Goal: Find specific page/section: Find specific page/section

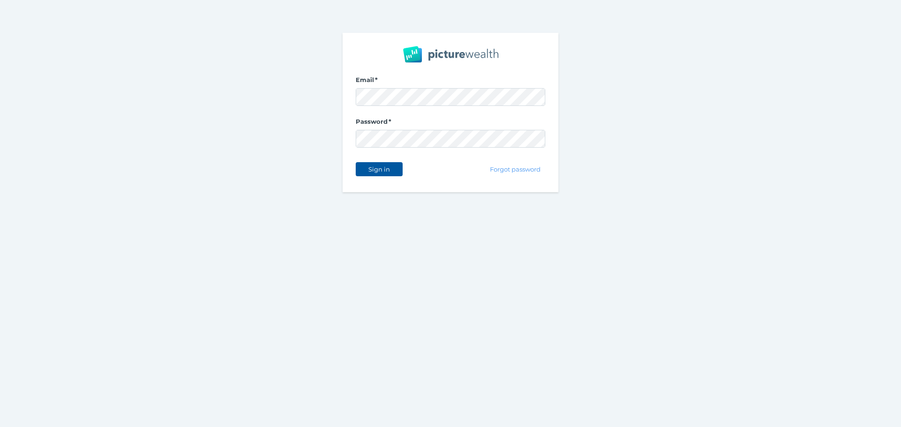
click at [386, 169] on span "Sign in" at bounding box center [379, 170] width 30 height 8
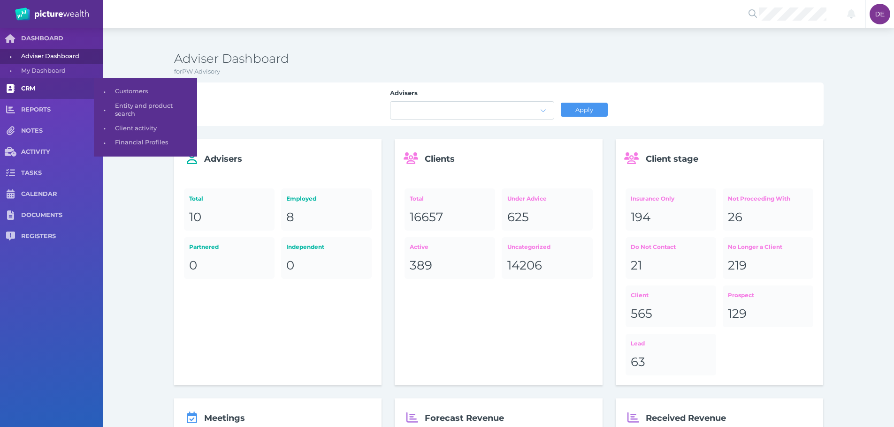
click at [42, 83] on link "CRM" at bounding box center [51, 88] width 103 height 21
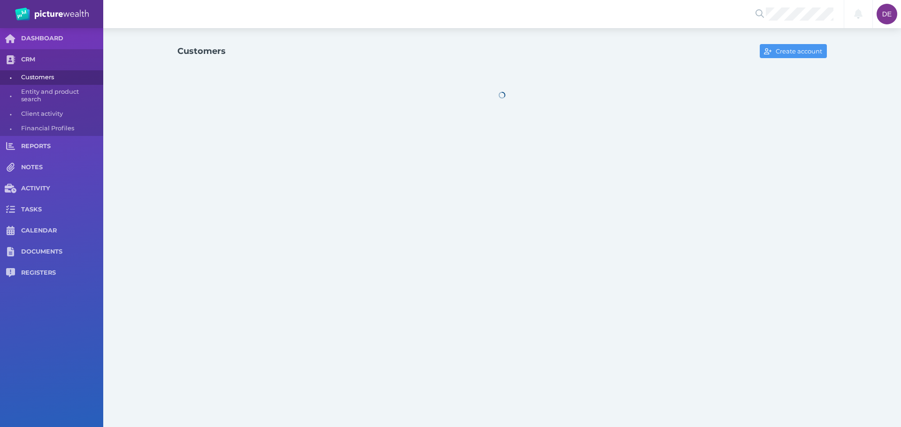
select select "25"
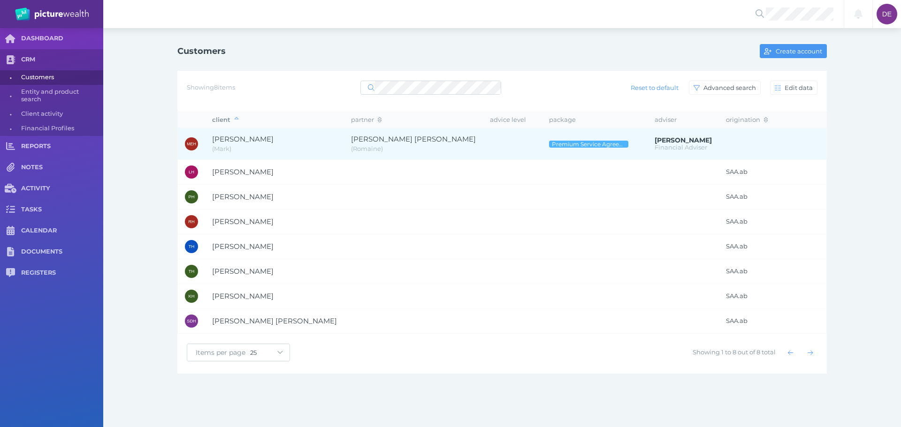
click at [351, 141] on span "[PERSON_NAME] [PERSON_NAME]" at bounding box center [413, 139] width 125 height 9
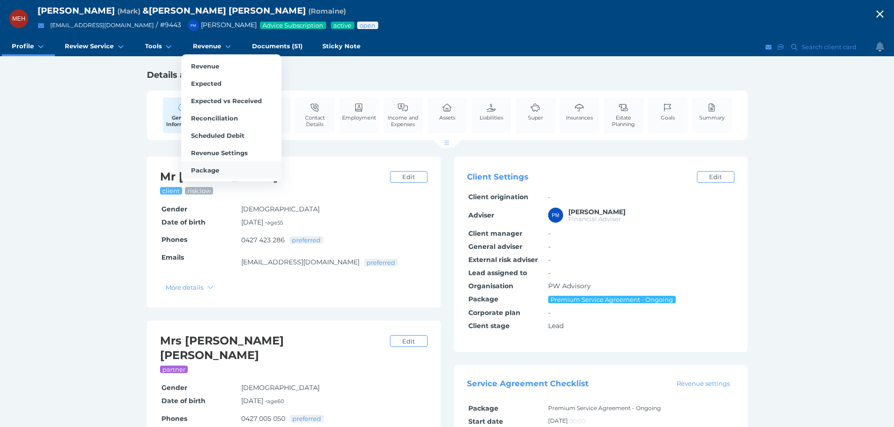
click at [210, 170] on span "Package" at bounding box center [205, 171] width 28 height 8
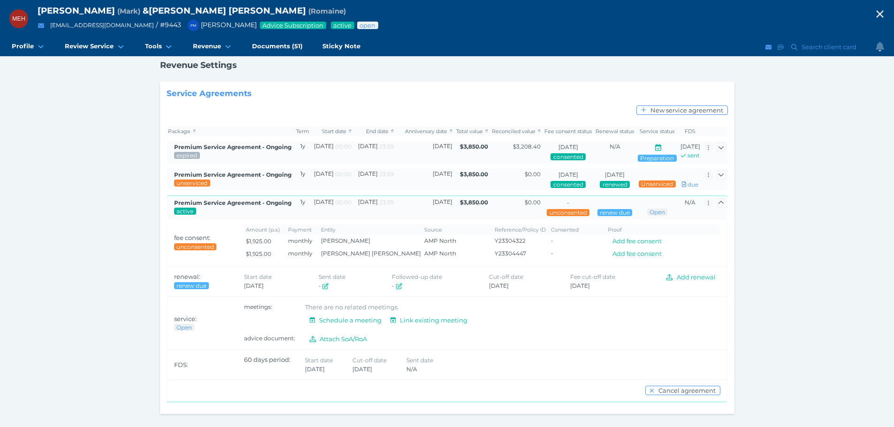
scroll to position [61, 0]
